Goal: Check status: Check status

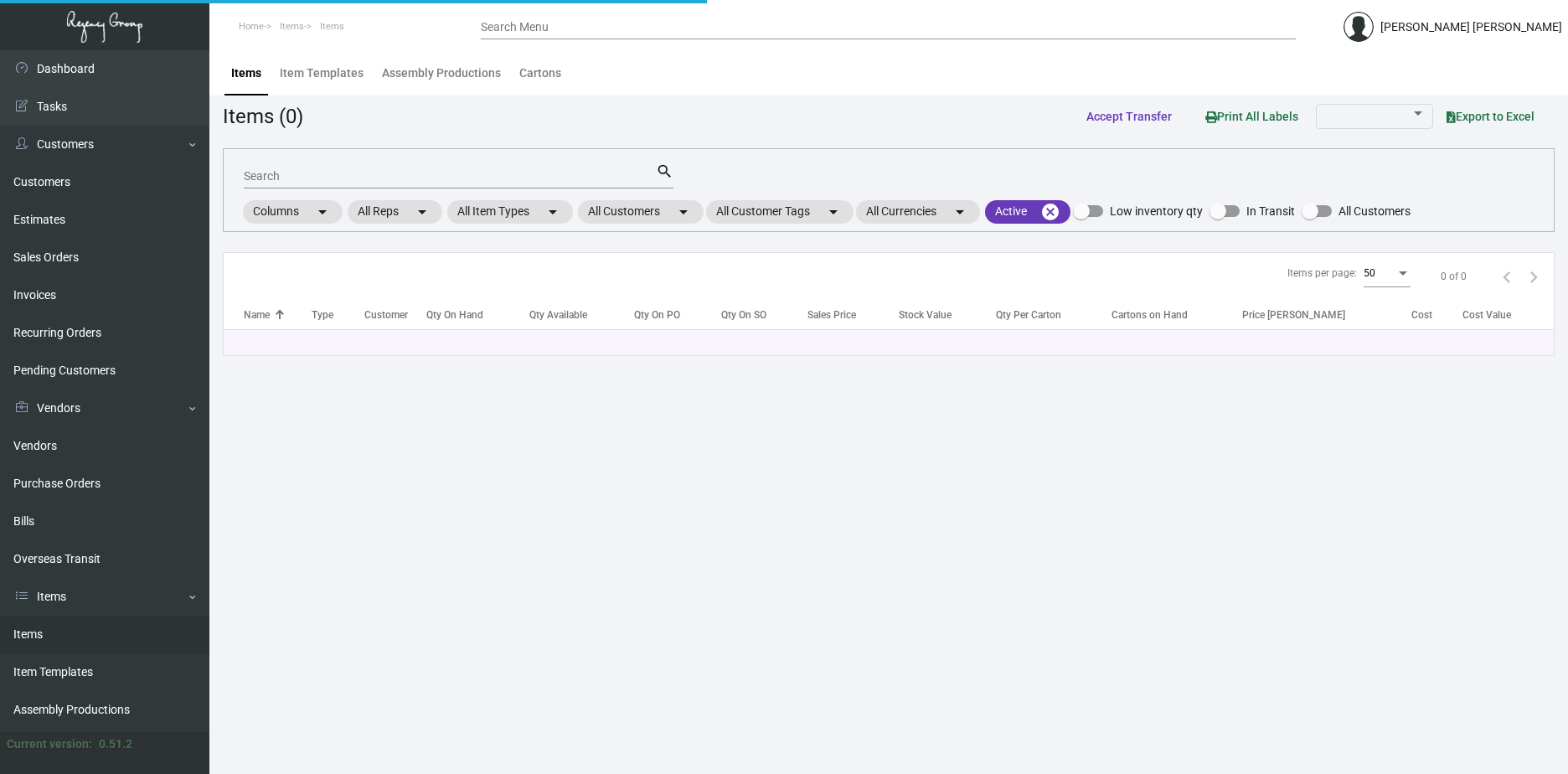
click at [362, 171] on input "Search" at bounding box center [450, 176] width 412 height 14
paste input "P11548"
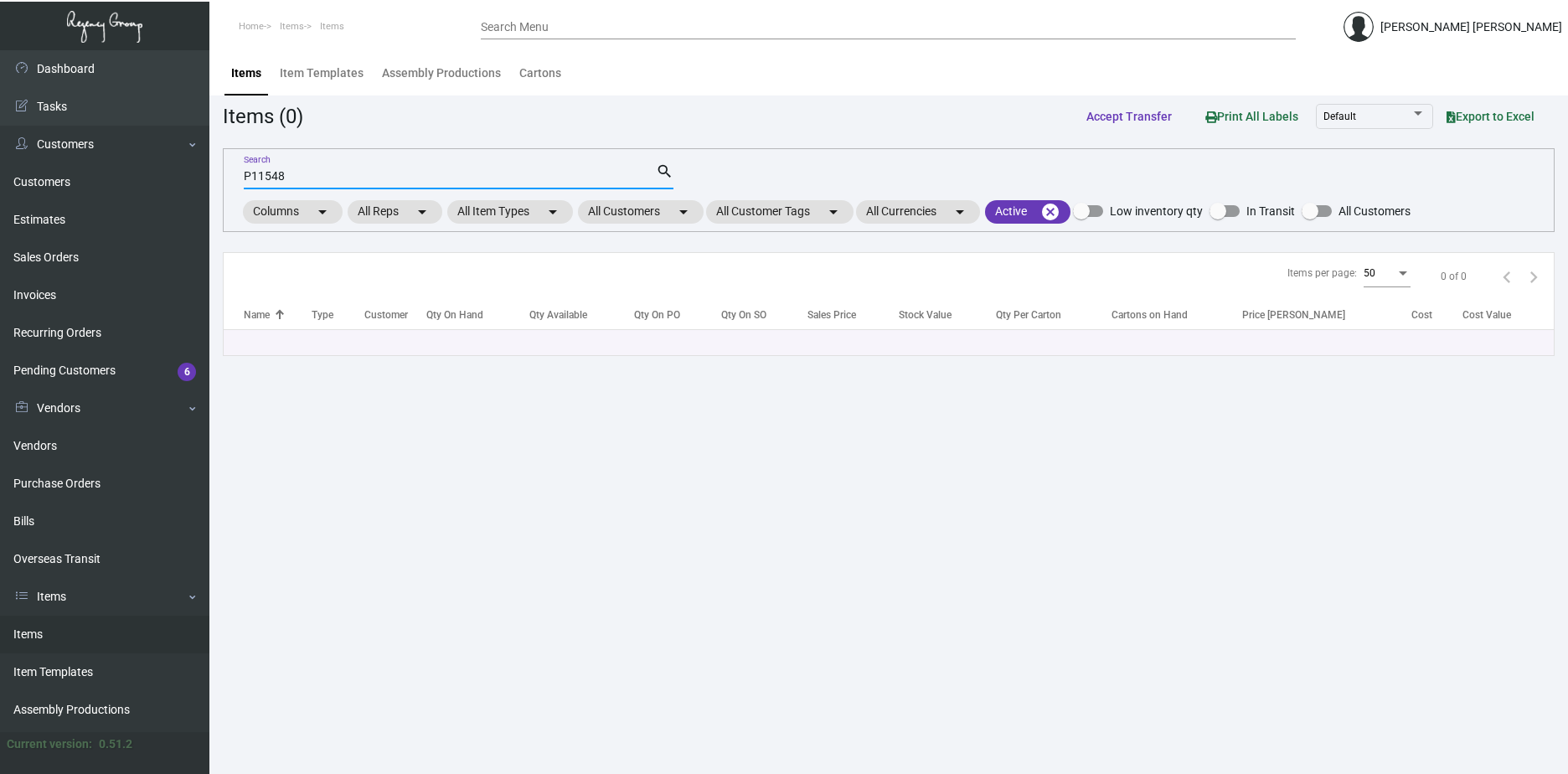
type input "P11548"
drag, startPoint x: 347, startPoint y: 169, endPoint x: 108, endPoint y: 173, distance: 239.0
click at [108, 173] on div "Dashboard Dashboard Tasks Customers Customers Estimates Sales Orders Invoices R…" at bounding box center [784, 412] width 1568 height 724
click at [279, 183] on input "P11548" at bounding box center [450, 176] width 412 height 14
click at [286, 176] on input "P11548" at bounding box center [450, 176] width 412 height 14
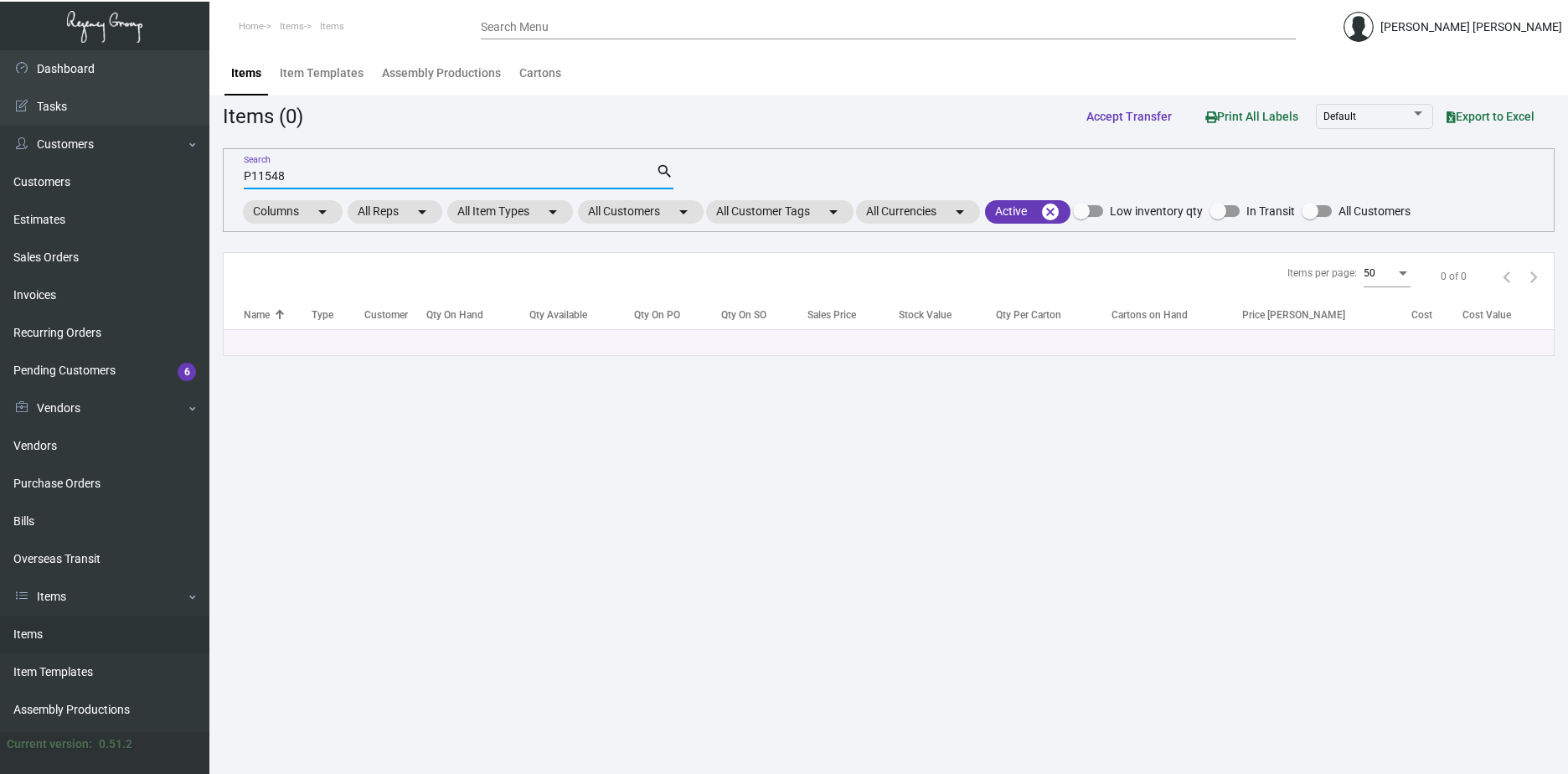
click at [289, 176] on input "P11548" at bounding box center [450, 176] width 412 height 14
drag, startPoint x: 303, startPoint y: 174, endPoint x: 29, endPoint y: 169, distance: 274.0
click at [113, 169] on div "Dashboard Dashboard Tasks Customers Customers Estimates Sales Orders Invoices R…" at bounding box center [784, 412] width 1568 height 724
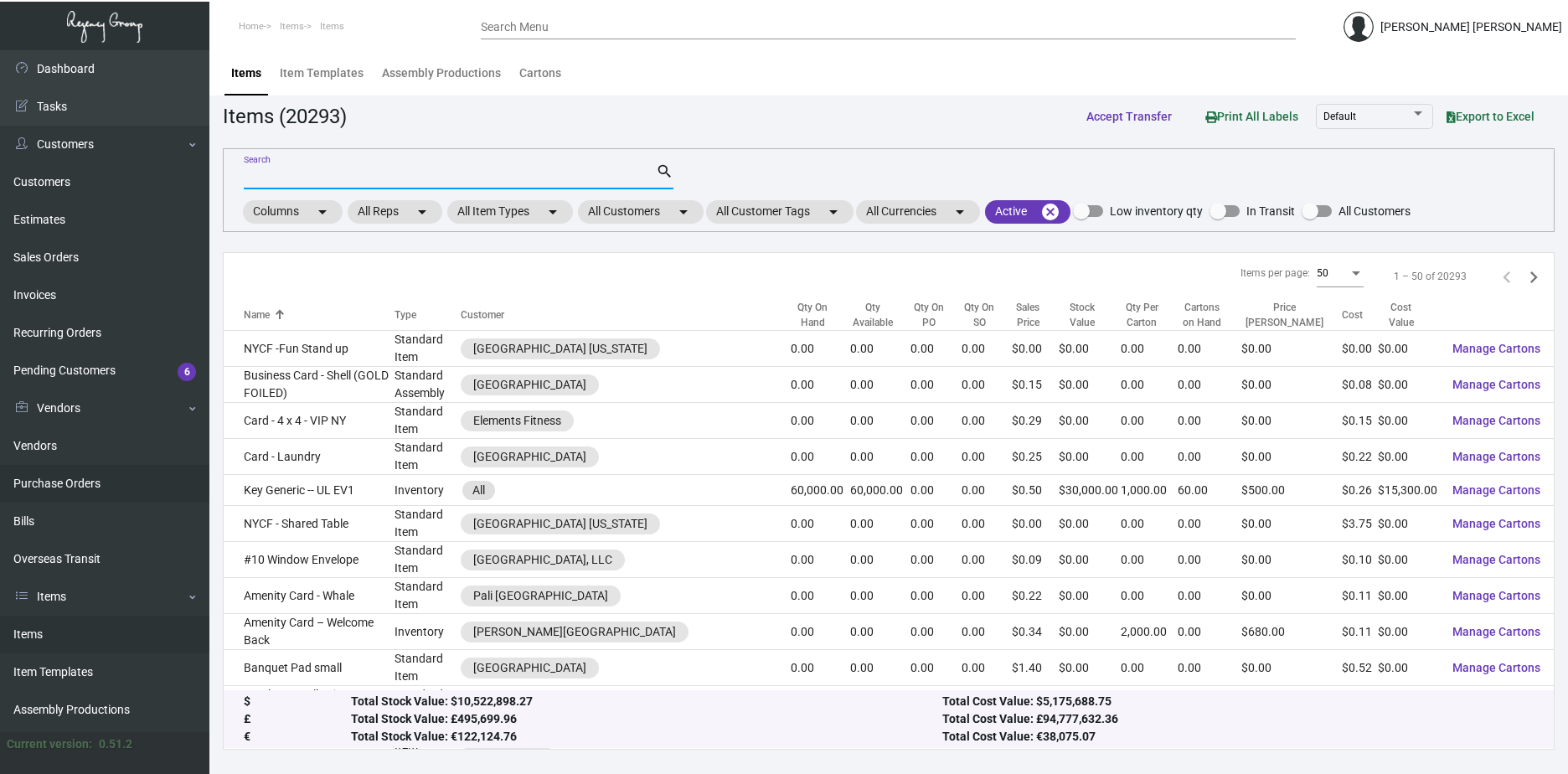
click at [95, 482] on link "Purchase Orders" at bounding box center [104, 483] width 209 height 37
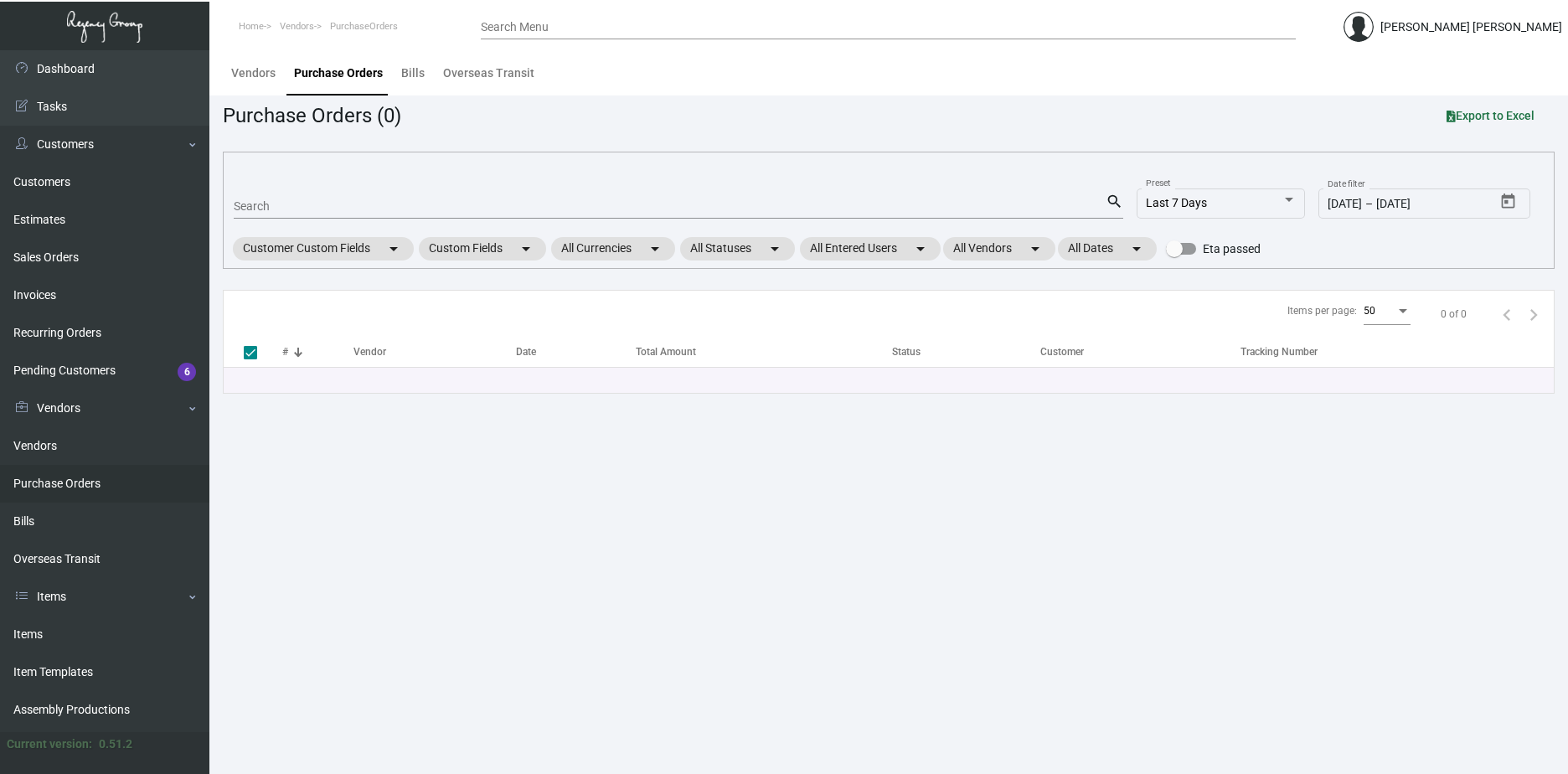
click at [284, 191] on mat-form-field "Search search" at bounding box center [678, 204] width 889 height 52
click at [287, 202] on input "Search" at bounding box center [670, 206] width 872 height 14
paste input "P11548"
type input "P11548"
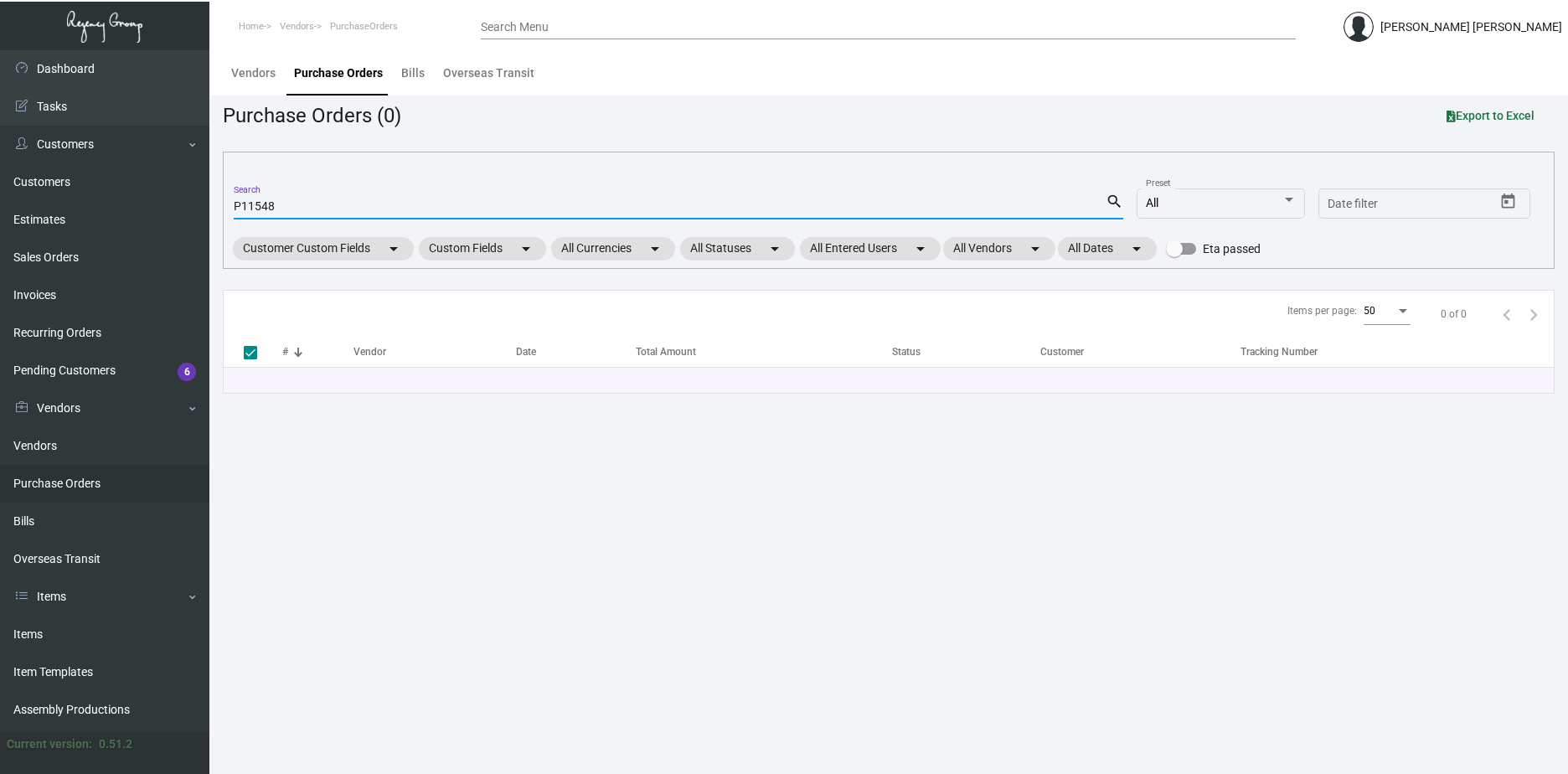
type input "P11548"
click at [1112, 200] on mat-icon "search" at bounding box center [1114, 202] width 17 height 20
click at [1111, 197] on mat-icon "search" at bounding box center [1114, 202] width 17 height 20
